Goal: Information Seeking & Learning: Learn about a topic

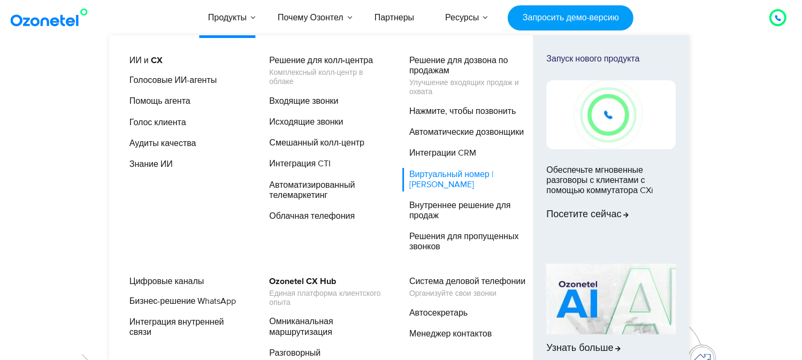
click at [424, 173] on font "Виртуальный номер | [PERSON_NAME]" at bounding box center [451, 179] width 84 height 21
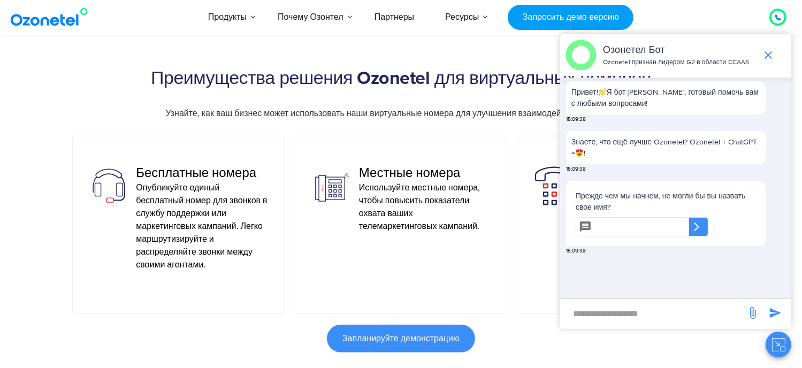
scroll to position [642, 0]
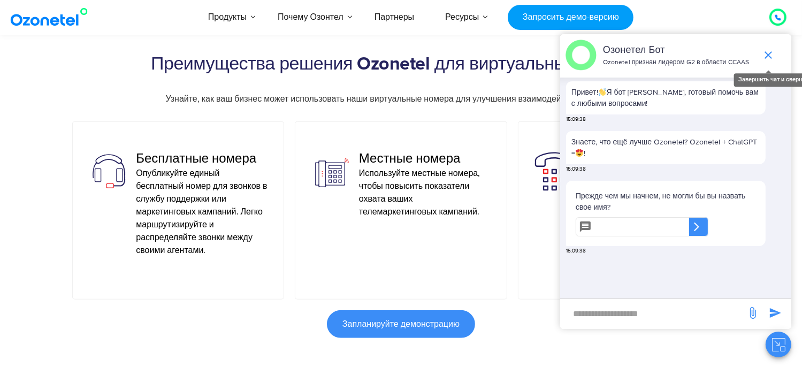
click at [768, 52] on icon "завершить чат или свернуть" at bounding box center [768, 55] width 13 height 13
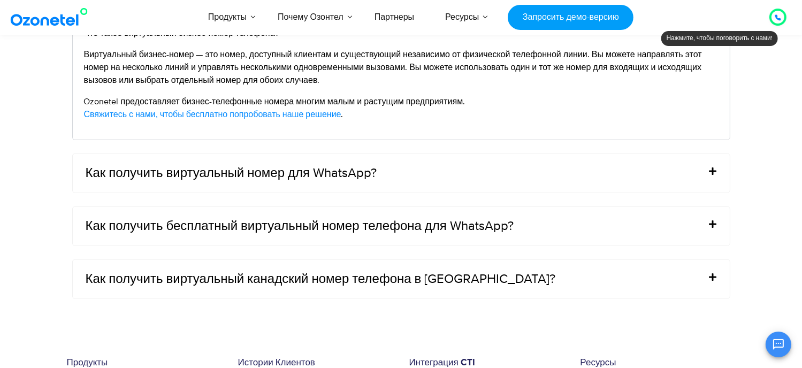
scroll to position [4814, 0]
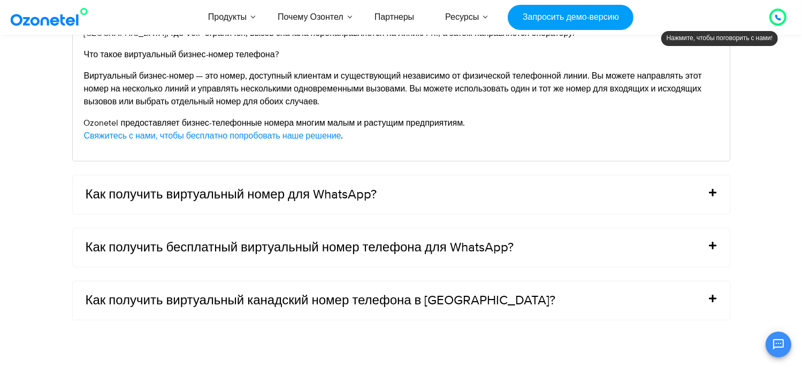
click at [710, 188] on icon at bounding box center [712, 192] width 7 height 9
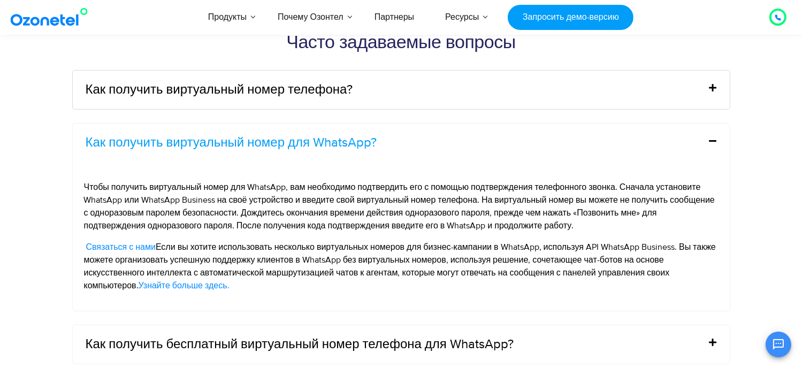
scroll to position [4600, 0]
